Goal: Information Seeking & Learning: Learn about a topic

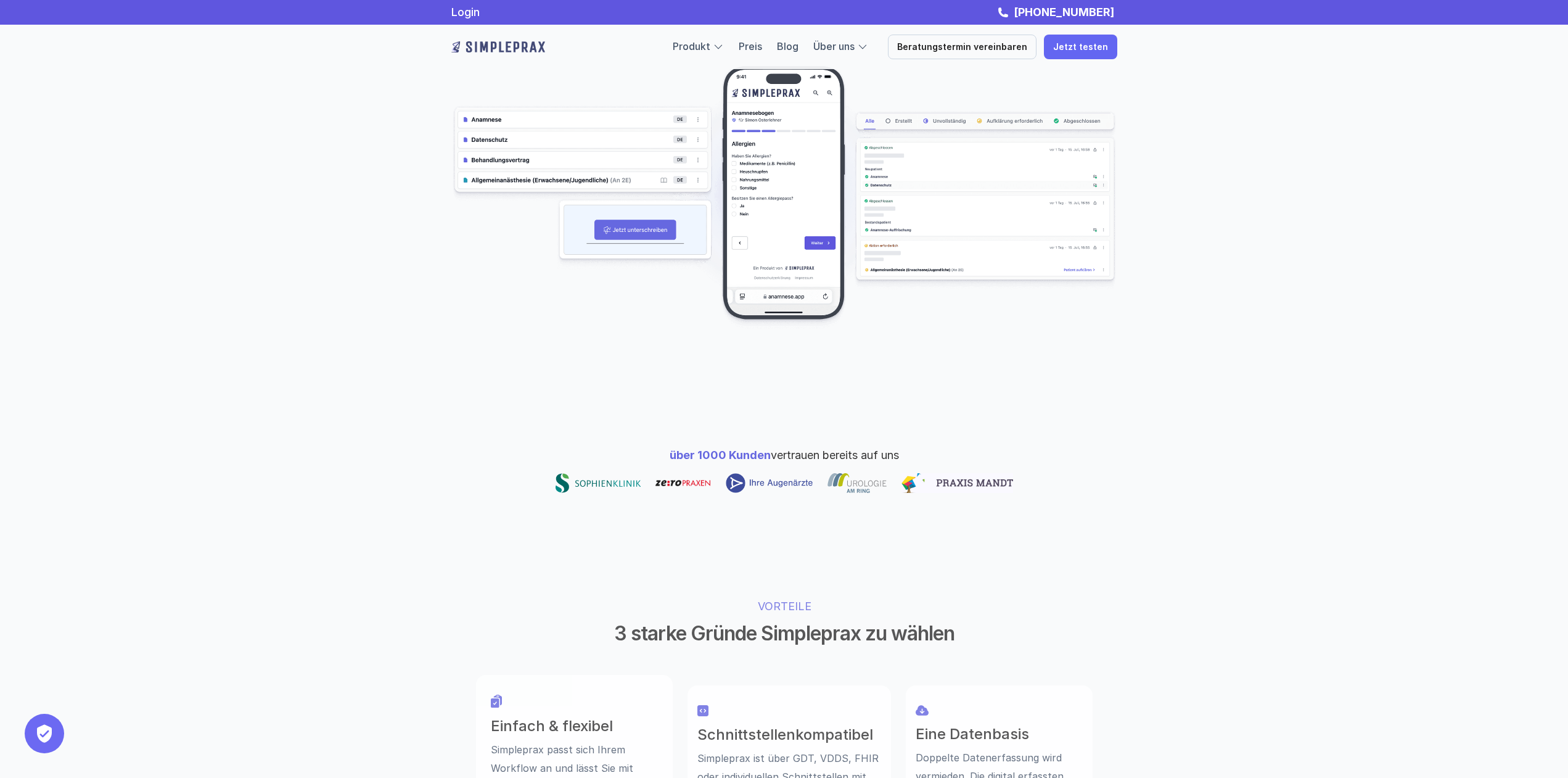
scroll to position [625, 0]
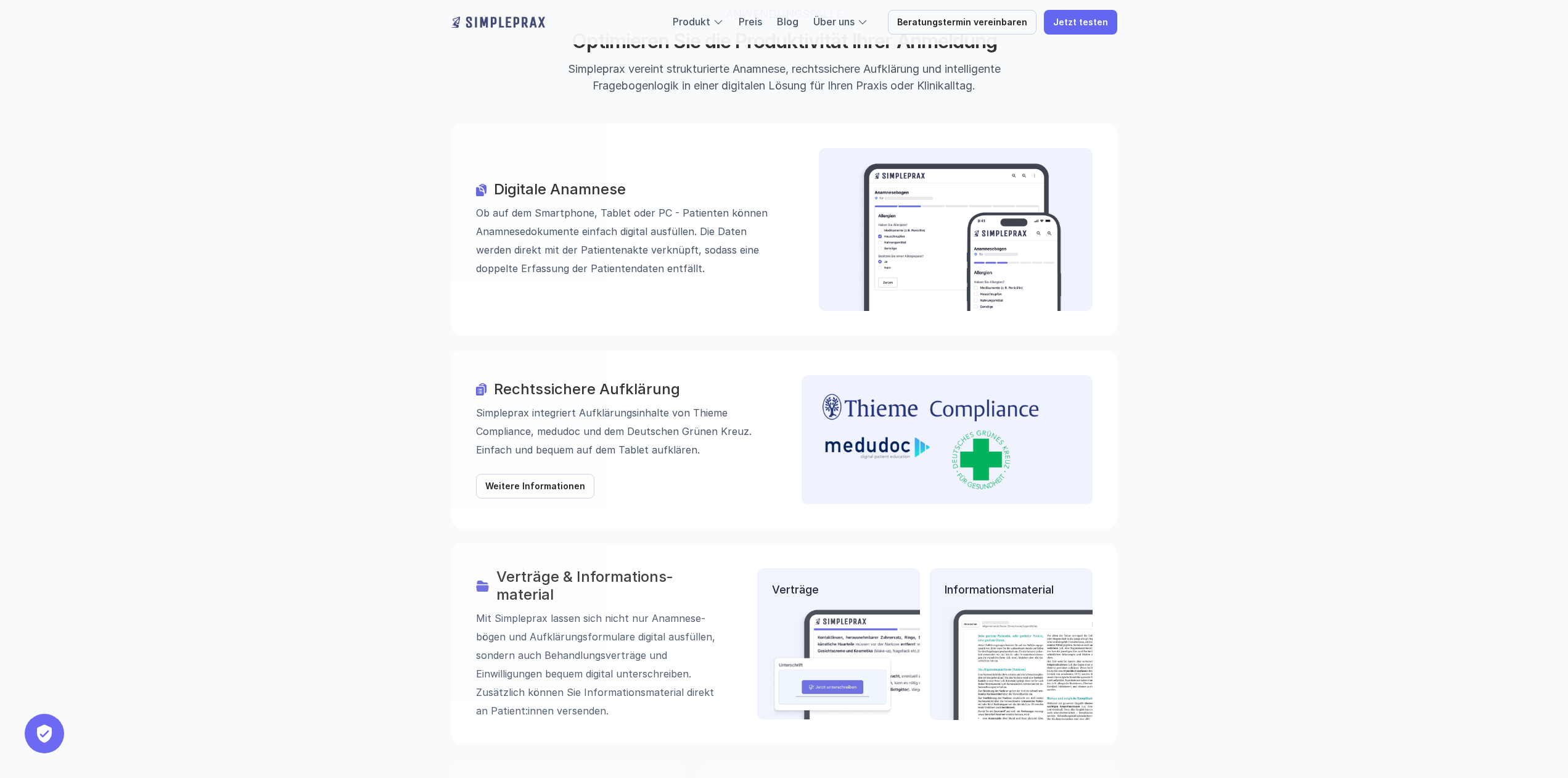
scroll to position [1380, 0]
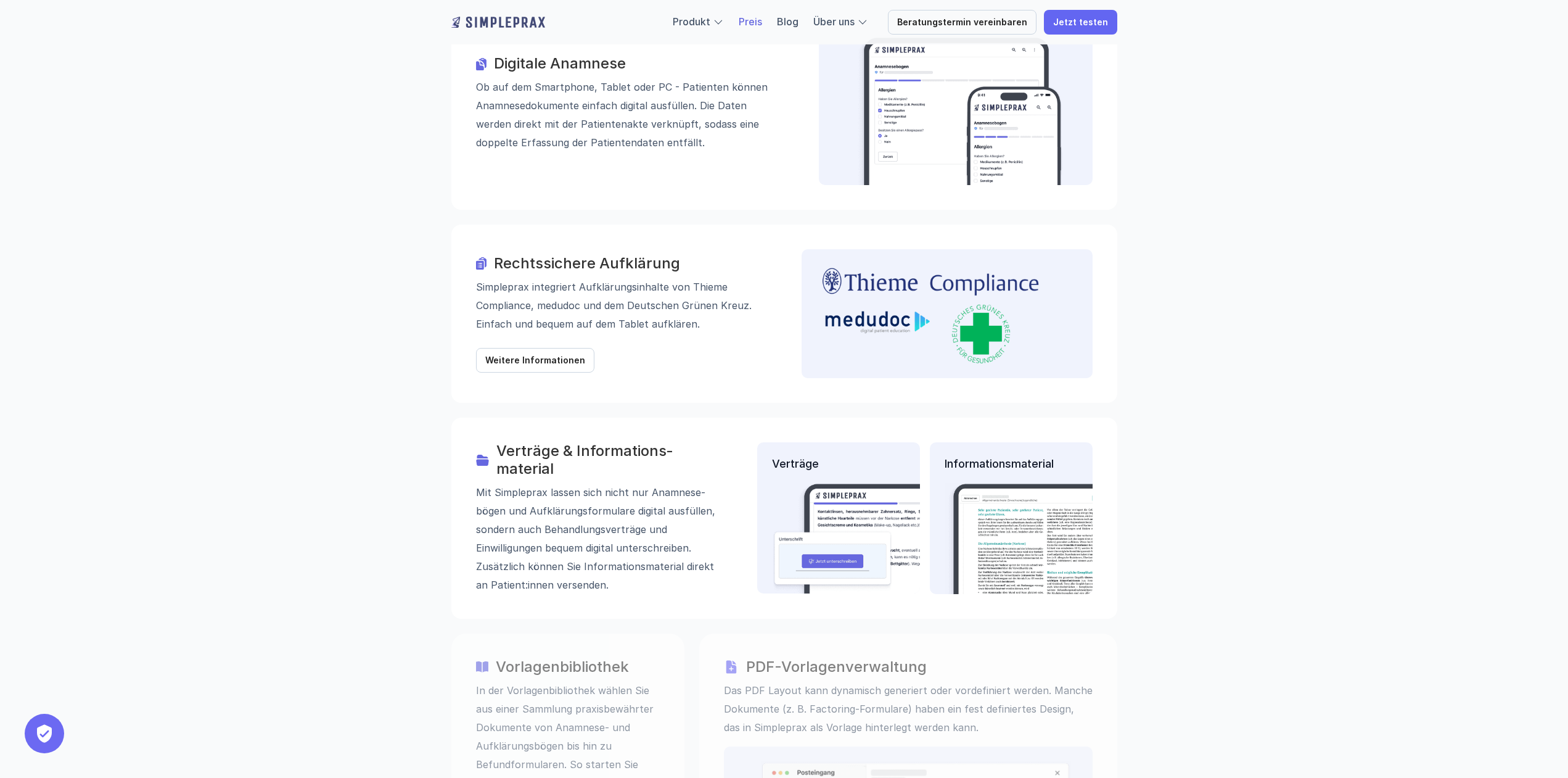
click at [762, 23] on link "Preis" at bounding box center [751, 22] width 24 height 12
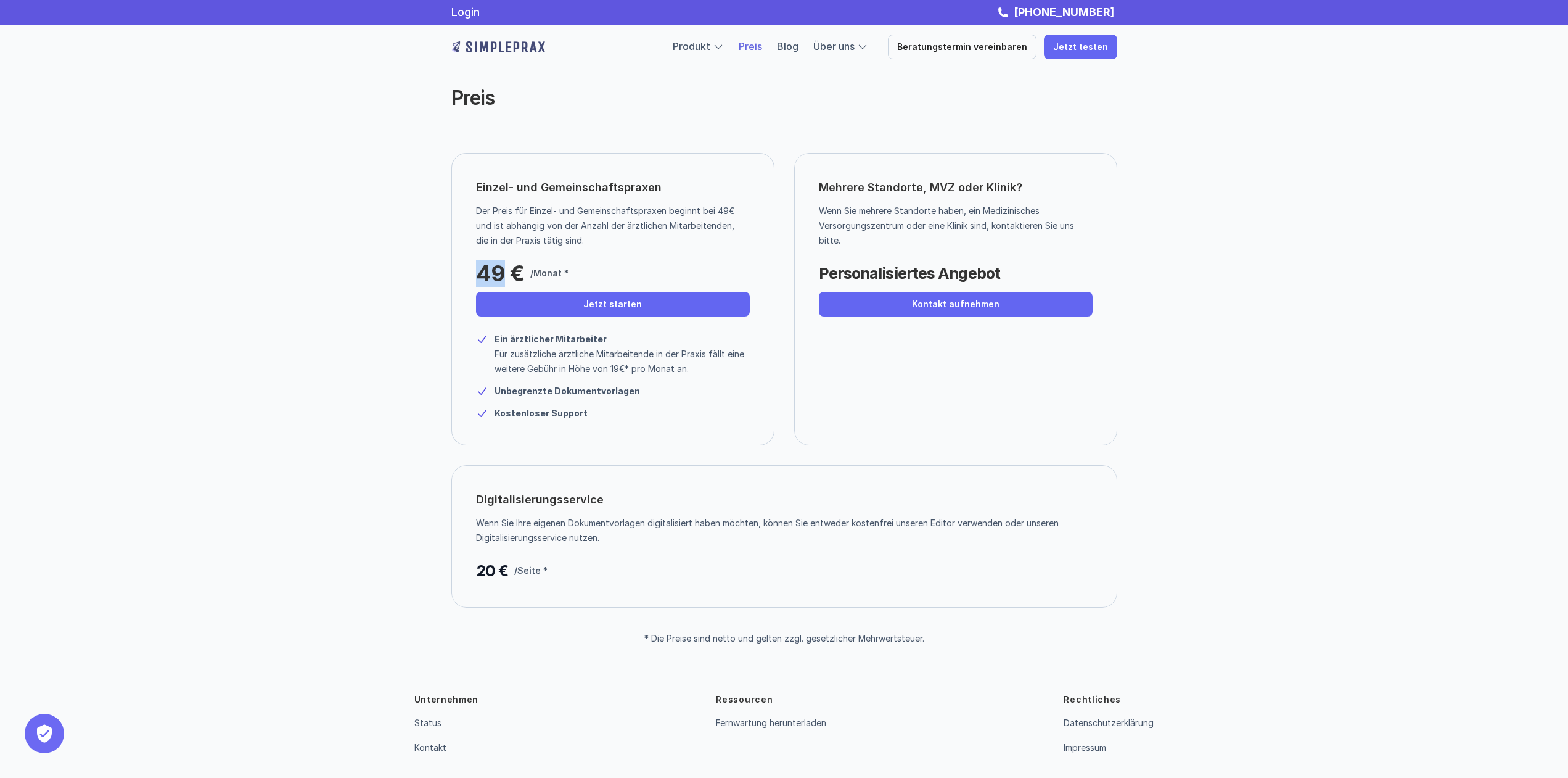
drag, startPoint x: 475, startPoint y: 276, endPoint x: 503, endPoint y: 274, distance: 28.1
click at [503, 274] on div "Einzel- und Gemeinschaftspraxen Der Preis für Einzel- und Gemeinschaftspraxen b…" at bounding box center [612, 299] width 323 height 293
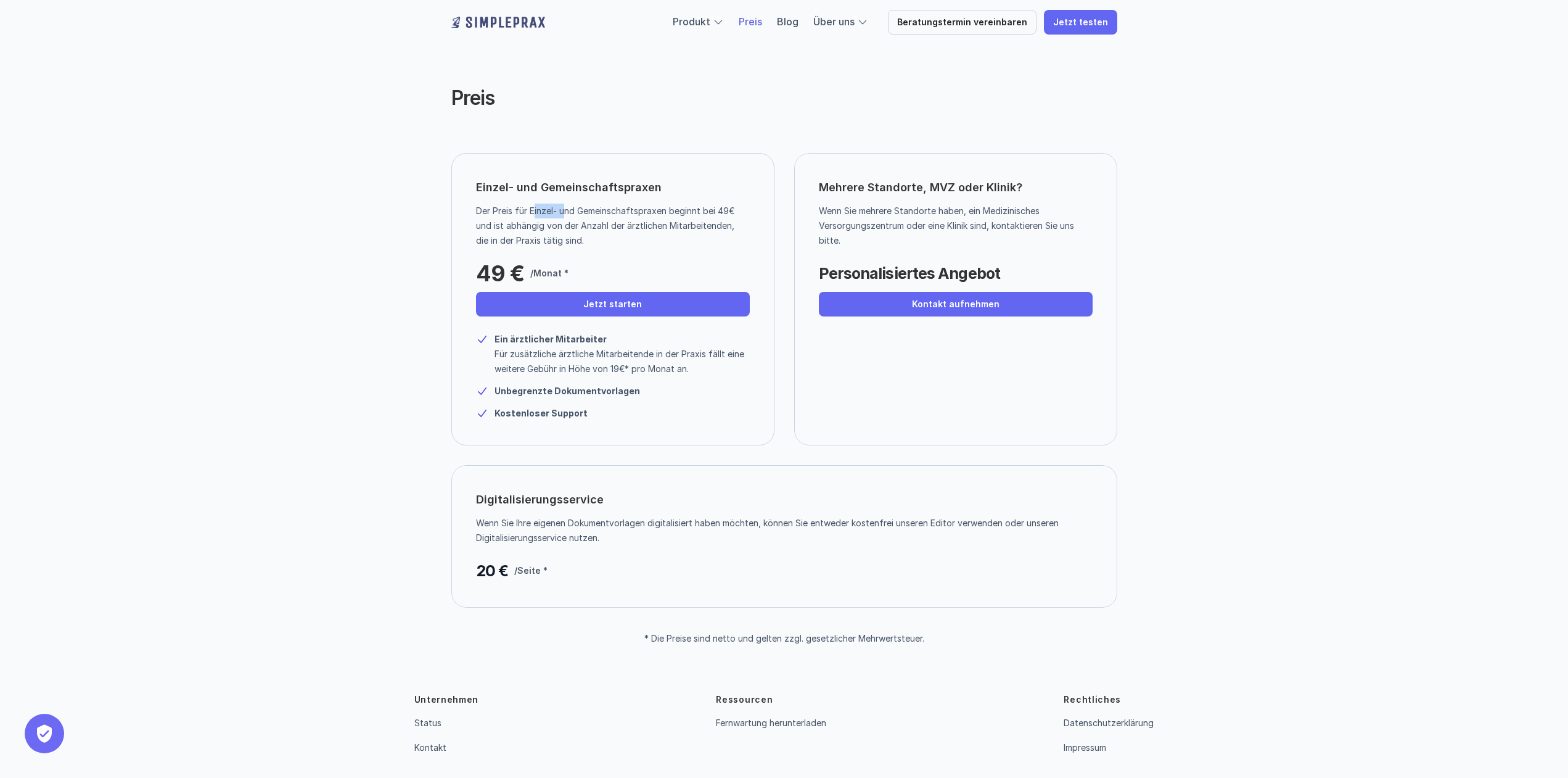
drag, startPoint x: 535, startPoint y: 214, endPoint x: 564, endPoint y: 215, distance: 29.0
click at [564, 215] on p "Der Preis für Einzel- und Gemeinschaftspraxen beginnt bei 49€ und ist abhängig …" at bounding box center [608, 226] width 265 height 45
drag, startPoint x: 635, startPoint y: 214, endPoint x: 677, endPoint y: 204, distance: 43.2
click at [677, 204] on p "Der Preis für Einzel- und Gemeinschaftspraxen beginnt bei 49€ und ist abhängig …" at bounding box center [608, 226] width 265 height 45
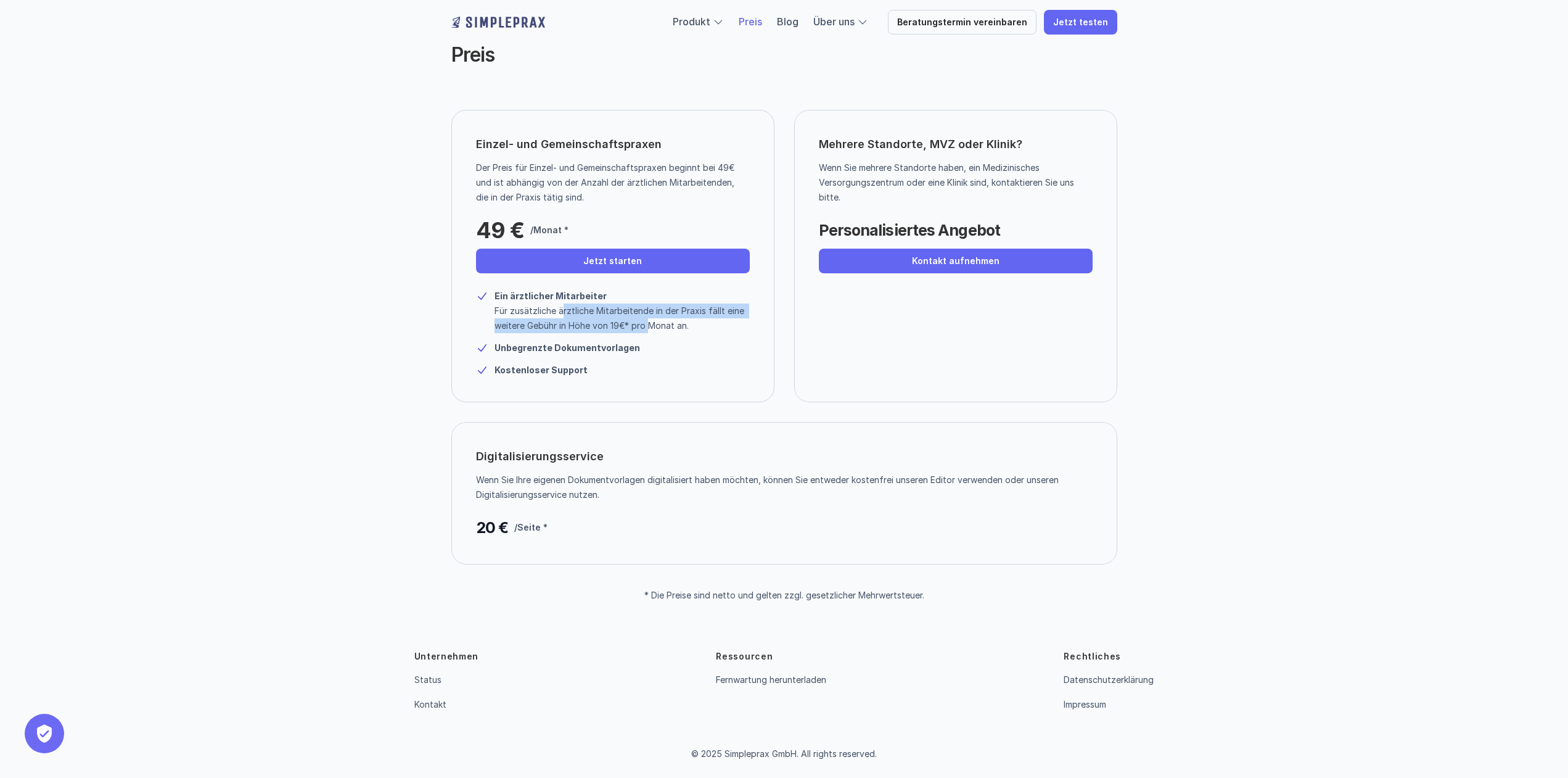
drag, startPoint x: 564, startPoint y: 309, endPoint x: 649, endPoint y: 322, distance: 86.0
click at [649, 322] on p "Für zusätzliche ärztliche Mitarbeitende in der Praxis fällt eine weitere Gebühr…" at bounding box center [622, 318] width 255 height 30
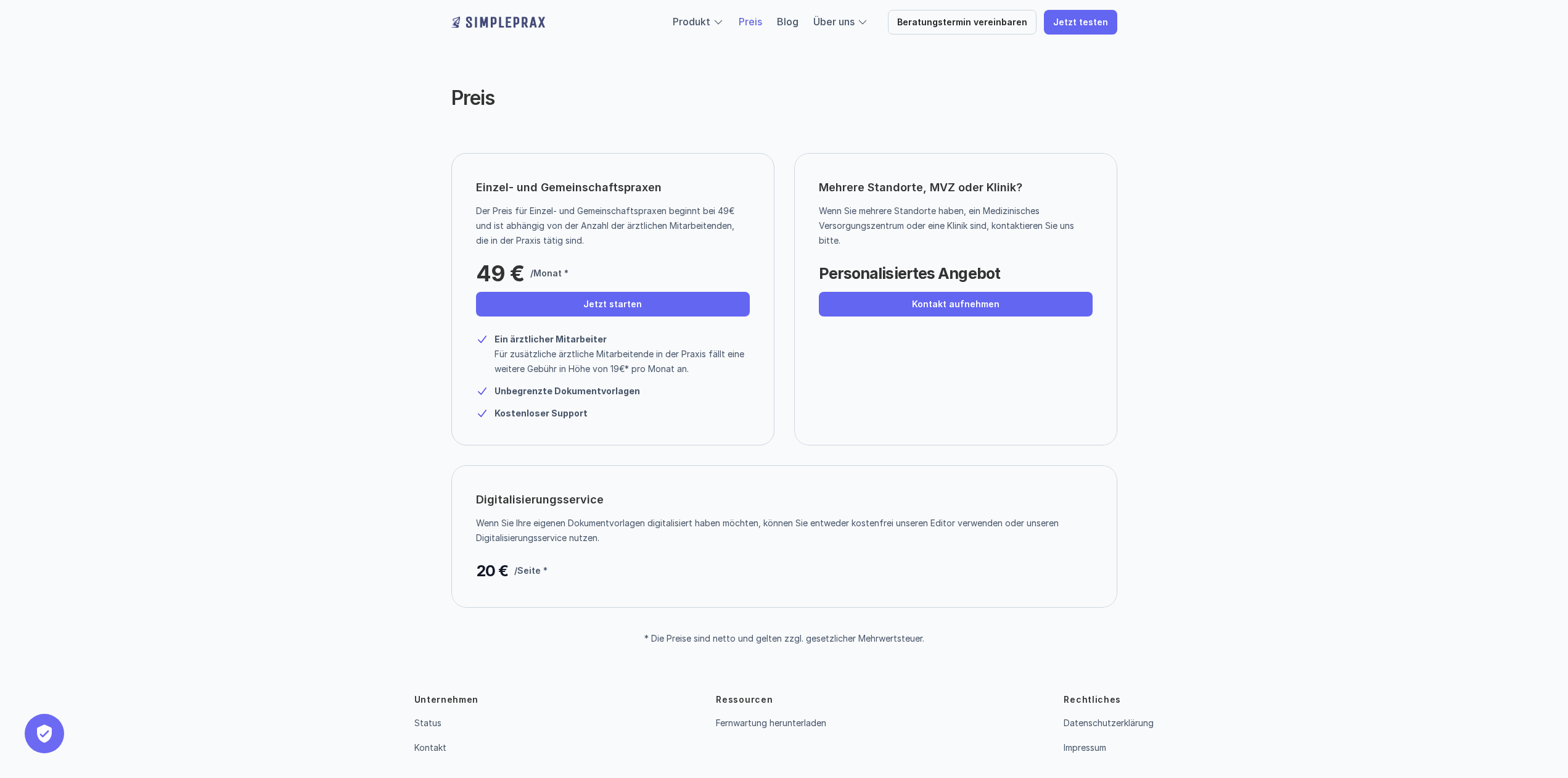
click at [874, 391] on div "Mehrere Standorte, MVZ oder Klinik? Wenn Sie mehrere Standorte haben, ein Mediz…" at bounding box center [956, 299] width 323 height 293
click at [600, 196] on p "Einzel- und Gemeinschaftspraxen" at bounding box center [568, 187] width 185 height 20
click at [628, 214] on p "Der Preis für Einzel- und Gemeinschaftspraxen beginnt bei 49€ und ist abhängig …" at bounding box center [608, 226] width 265 height 45
click at [1325, 288] on div "Preis Einzel- und Gemeinschaftspraxen Der Preis für Einzel- und Gemeinschaftspr…" at bounding box center [784, 322] width 1568 height 644
